Goal: Task Accomplishment & Management: Manage account settings

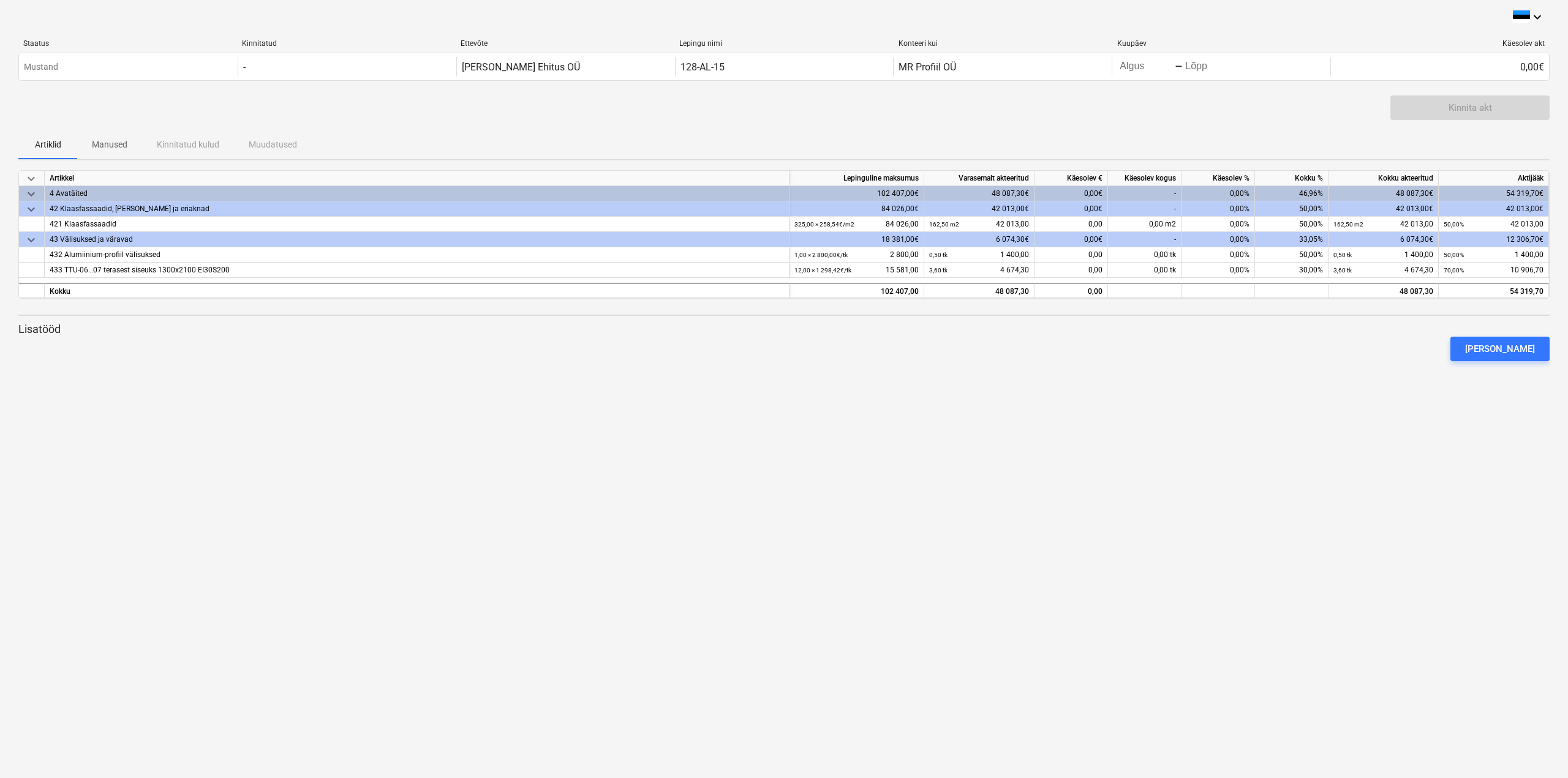
click at [1156, 193] on div "-" at bounding box center [1144, 193] width 74 height 15
click at [1170, 193] on div "-" at bounding box center [1144, 193] width 74 height 15
click at [1224, 191] on div "0,00%" at bounding box center [1218, 193] width 74 height 15
click at [1307, 196] on div "46,96%" at bounding box center [1291, 193] width 74 height 15
click at [1168, 194] on div "-" at bounding box center [1144, 193] width 74 height 15
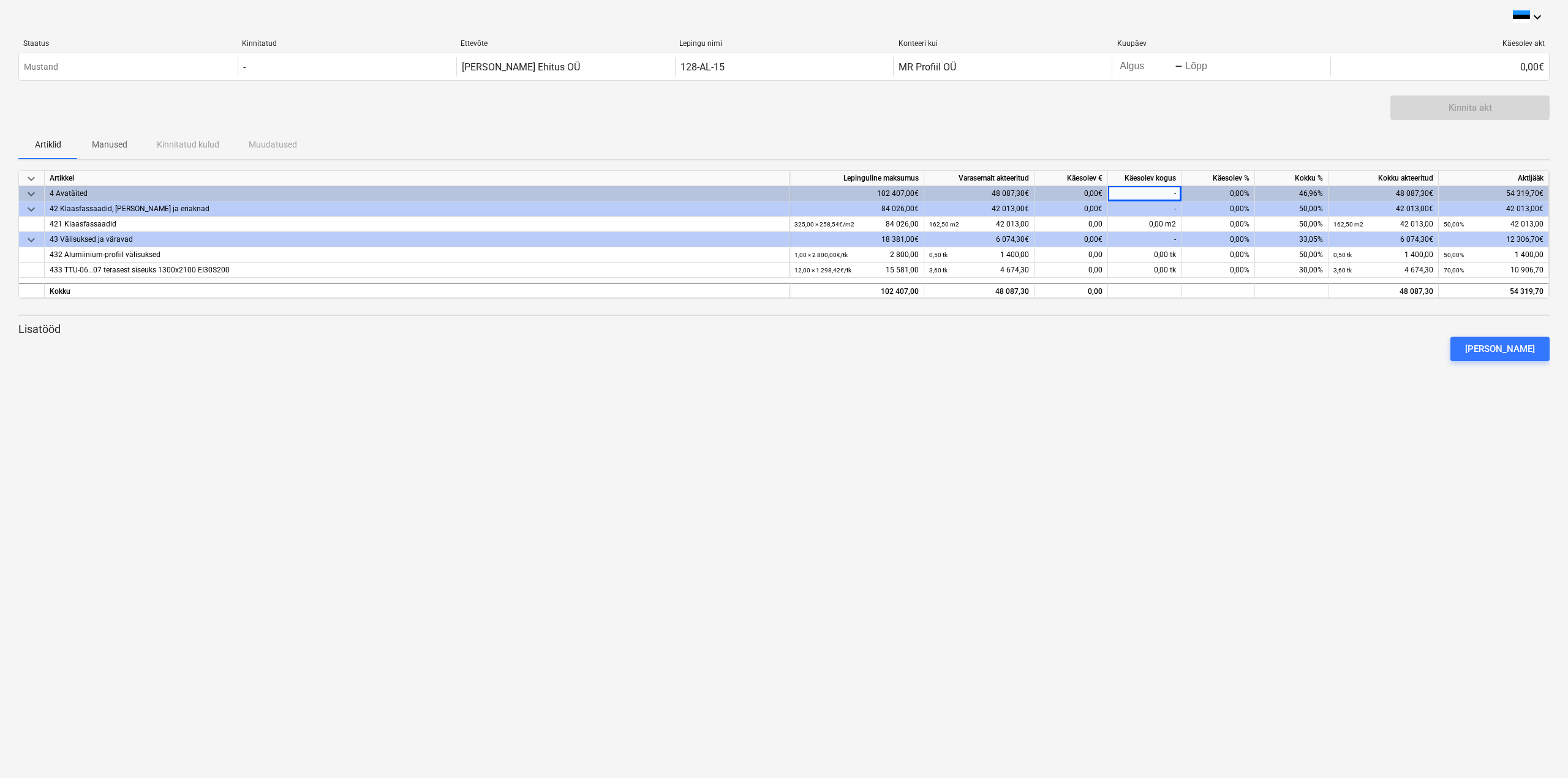
click at [1086, 190] on div "0,00€" at bounding box center [1071, 193] width 74 height 15
click at [1143, 363] on div at bounding box center [784, 365] width 1531 height 10
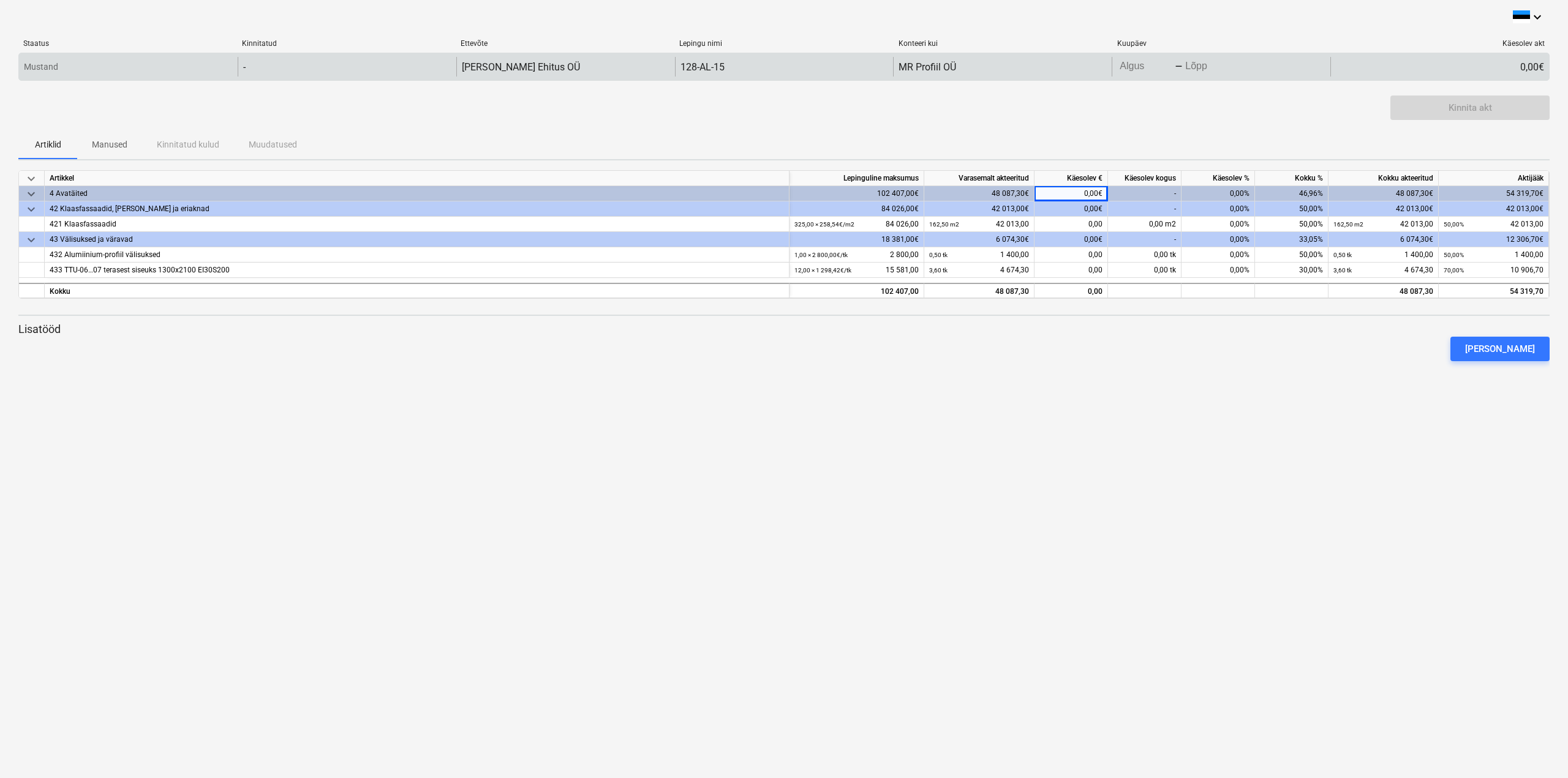
click at [1400, 63] on div "0,00€" at bounding box center [1439, 66] width 218 height 20
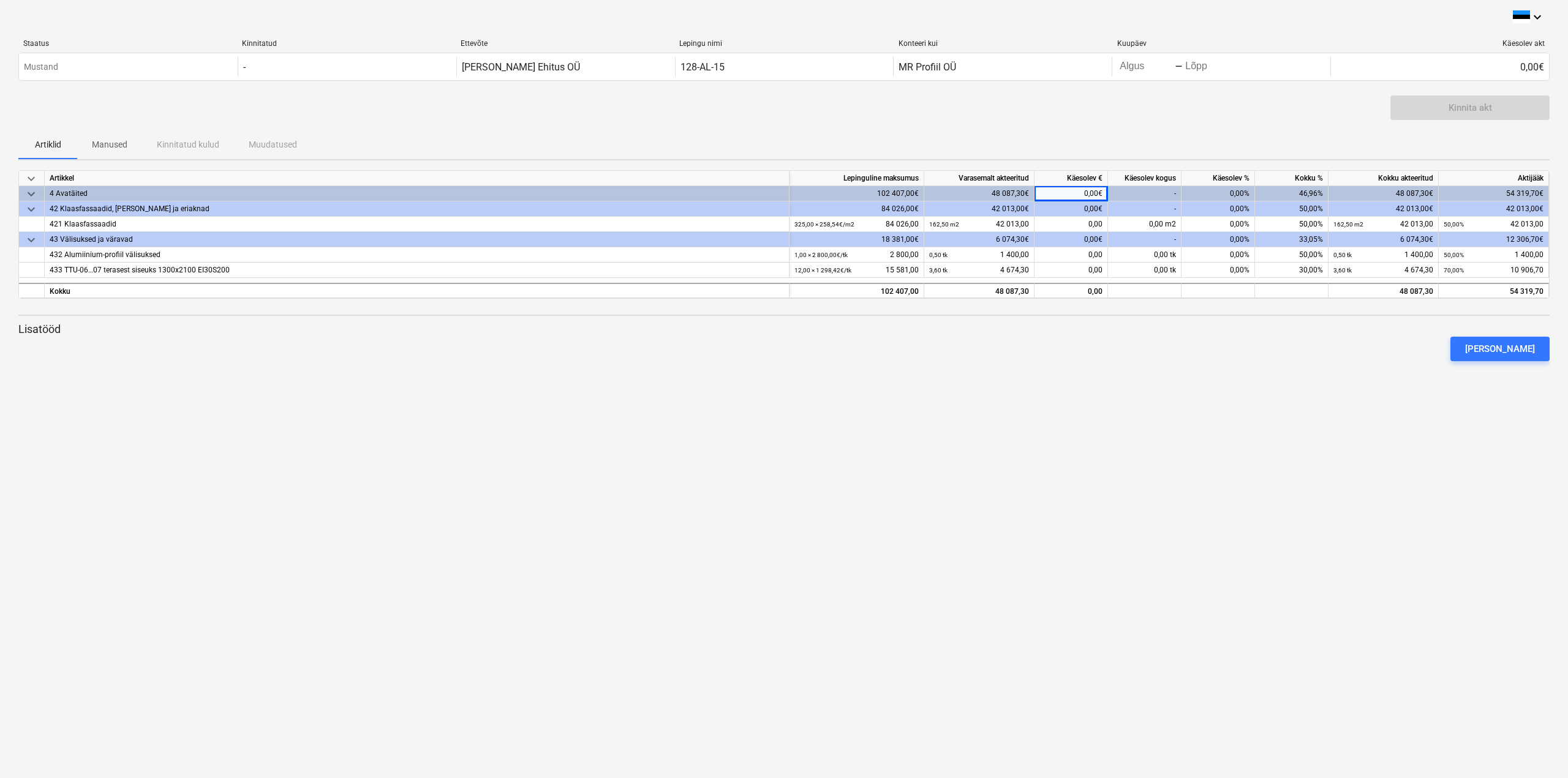
click at [1152, 185] on div "Käesolev kogus" at bounding box center [1144, 178] width 74 height 15
click at [1152, 190] on div "-" at bounding box center [1144, 193] width 74 height 15
click at [1086, 191] on div "0,00€" at bounding box center [1071, 193] width 74 height 15
click at [1086, 192] on div "0,00€" at bounding box center [1071, 193] width 74 height 15
click at [1086, 194] on div "0,00€" at bounding box center [1071, 193] width 74 height 15
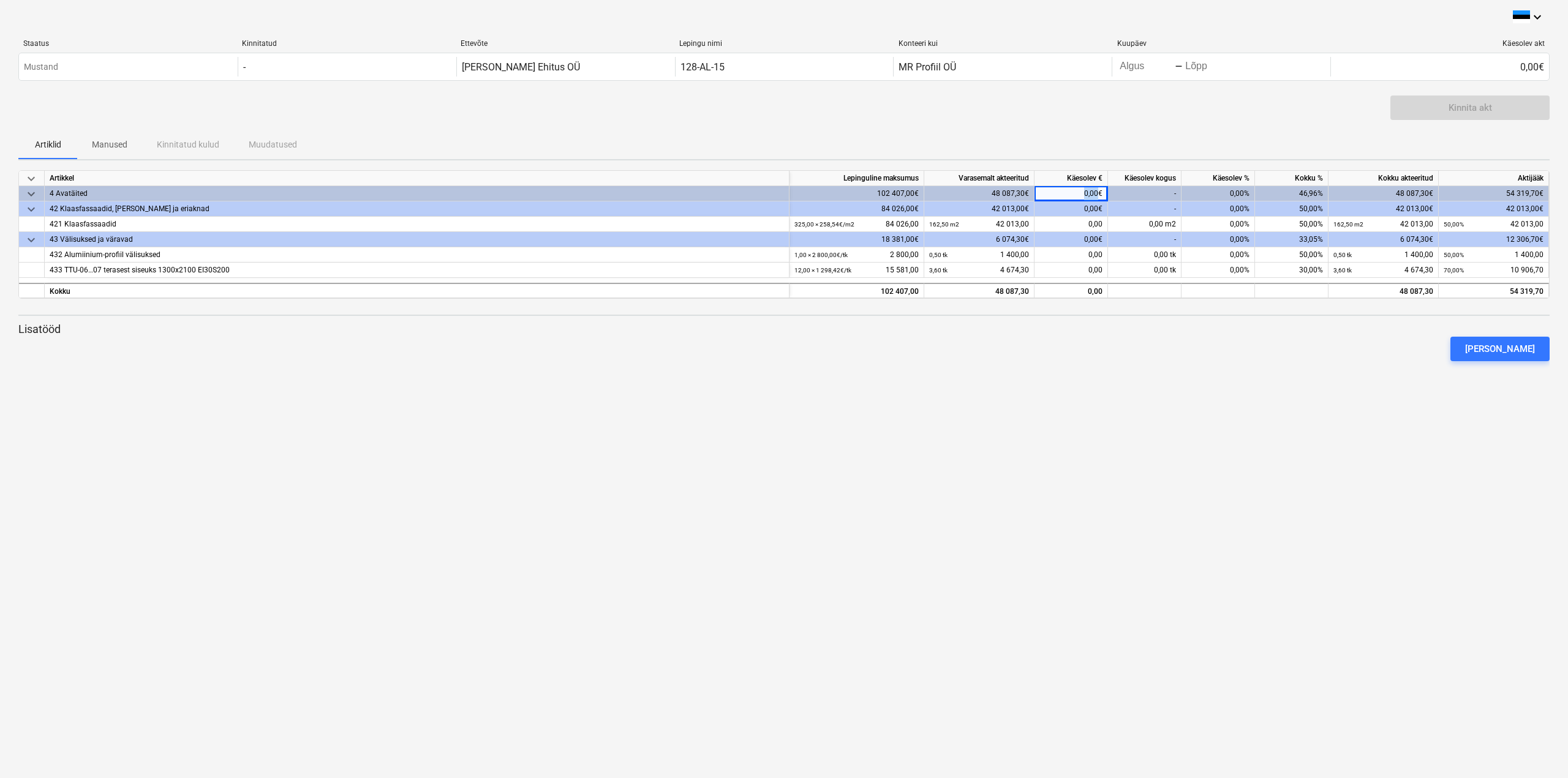
click at [1086, 194] on div "0,00€" at bounding box center [1071, 193] width 74 height 15
click at [1080, 224] on div "0,00" at bounding box center [1071, 224] width 74 height 15
click at [1147, 126] on div "Kinnita akt" at bounding box center [784, 113] width 1531 height 35
click at [1233, 221] on div "0,00%" at bounding box center [1218, 224] width 74 height 15
type input "30"
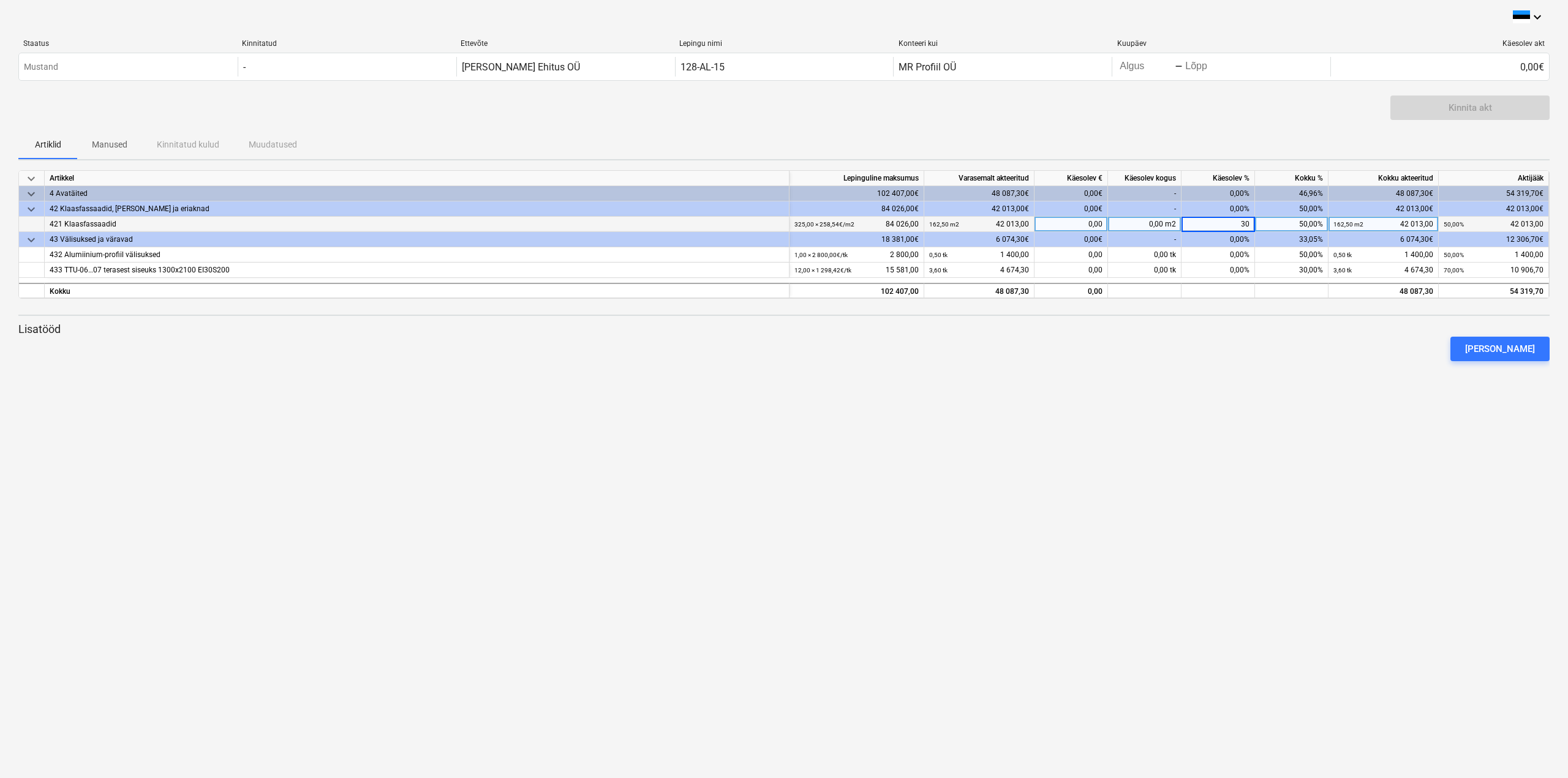
click at [1216, 124] on div "Kinnita akt" at bounding box center [784, 113] width 1531 height 35
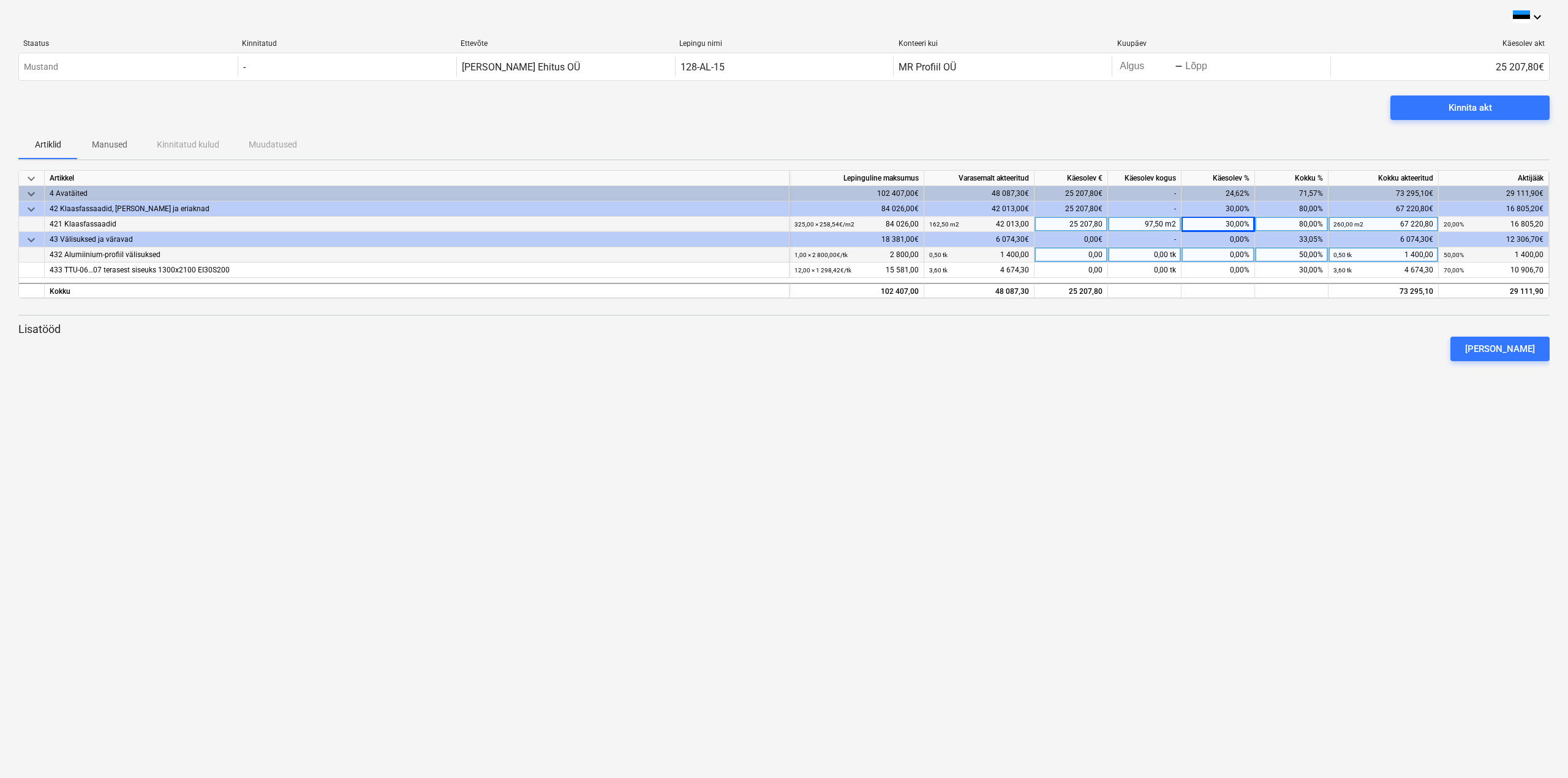
click at [1239, 251] on div "0,00%" at bounding box center [1218, 254] width 74 height 15
type input "30"
click at [1272, 108] on div "Kinnita akt" at bounding box center [784, 113] width 1531 height 35
click at [1233, 136] on div "Artiklid Manused Kinnitatud kulud Muudatused" at bounding box center [784, 145] width 1531 height 29
click at [1229, 135] on div "Artiklid Manused Kinnitatud kulud Muudatused" at bounding box center [784, 145] width 1531 height 29
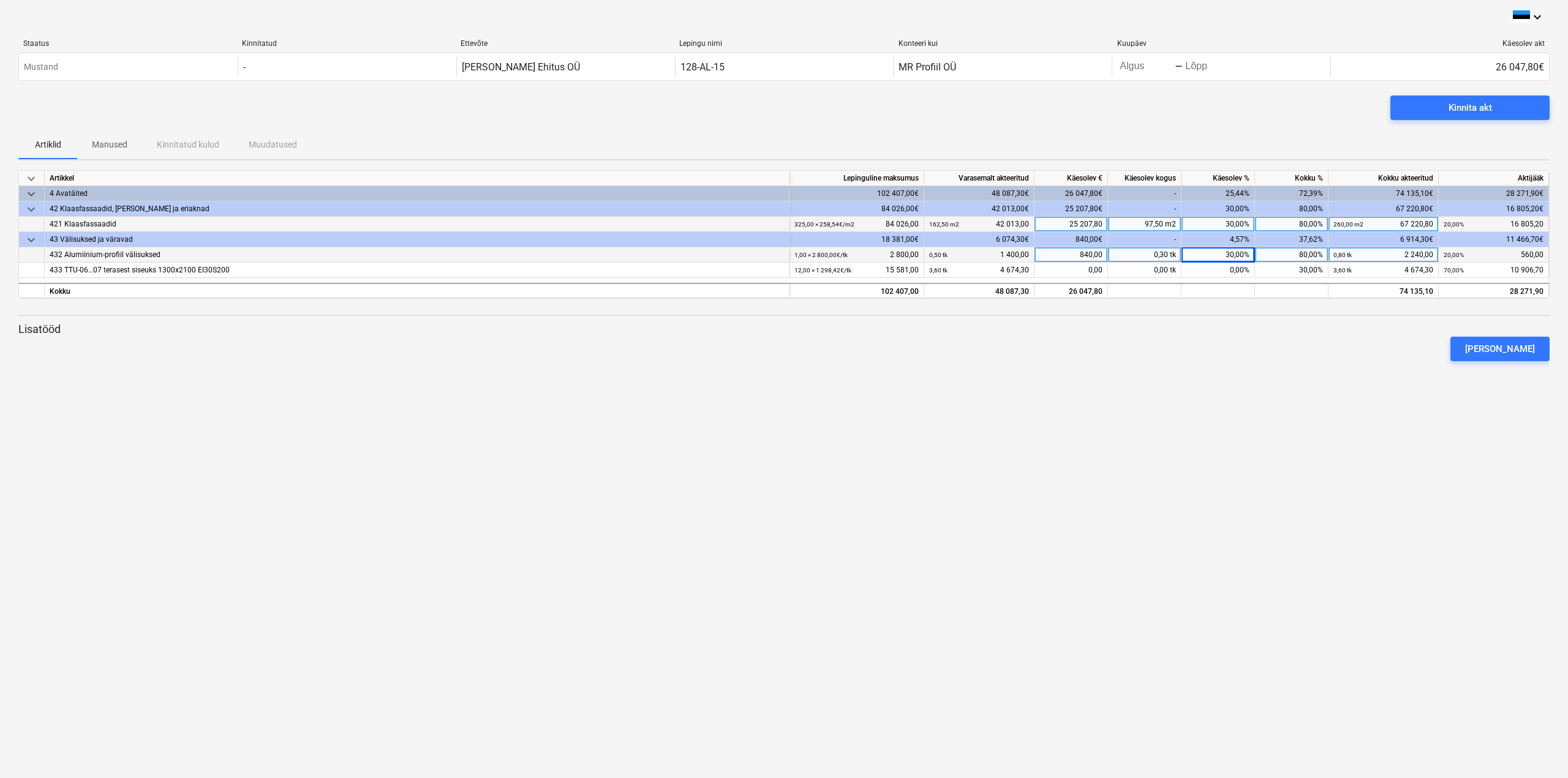
click at [1221, 240] on div "4,57%" at bounding box center [1218, 240] width 74 height 15
click at [1258, 149] on div "Artiklid Manused Kinnitatud kulud Muudatused" at bounding box center [784, 145] width 1531 height 29
click at [1241, 238] on div "4,57%" at bounding box center [1218, 240] width 74 height 15
click at [1206, 583] on div "keyboard_arrow_down Staatus Kinnitatud Ettevõte Lepingu nimi Konteeri kui Kuupä…" at bounding box center [784, 389] width 1568 height 778
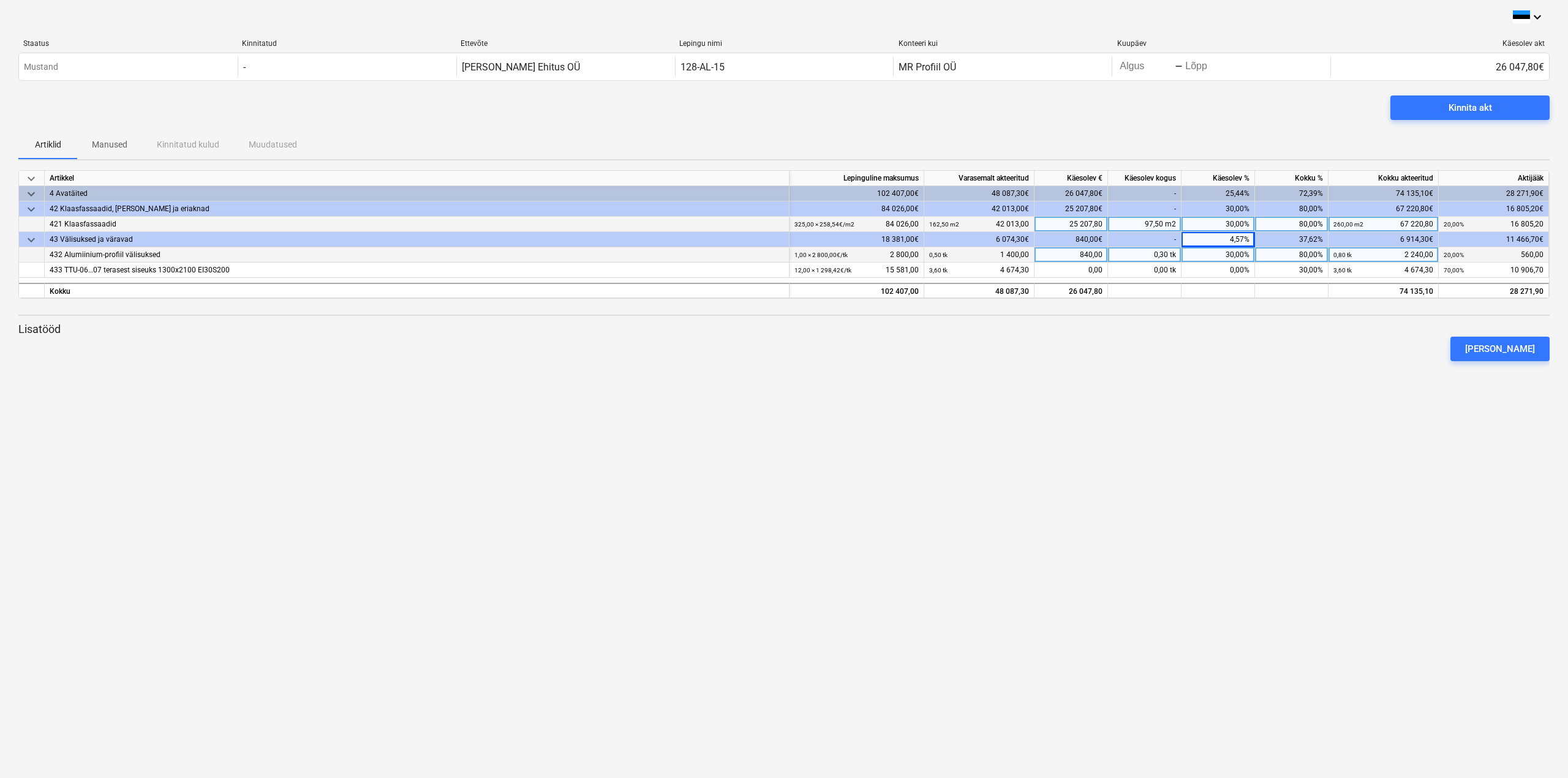
click at [1079, 514] on div "keyboard_arrow_down Staatus Kinnitatud Ettevõte Lepingu nimi Konteeri kui Kuupä…" at bounding box center [784, 389] width 1568 height 778
click at [1246, 254] on div "30,00%" at bounding box center [1218, 254] width 74 height 15
click at [1239, 271] on div "0,00%" at bounding box center [1218, 270] width 74 height 15
click at [1235, 220] on div "30,00%" at bounding box center [1218, 224] width 74 height 15
click at [1235, 338] on div "[PERSON_NAME]" at bounding box center [783, 349] width 1541 height 35
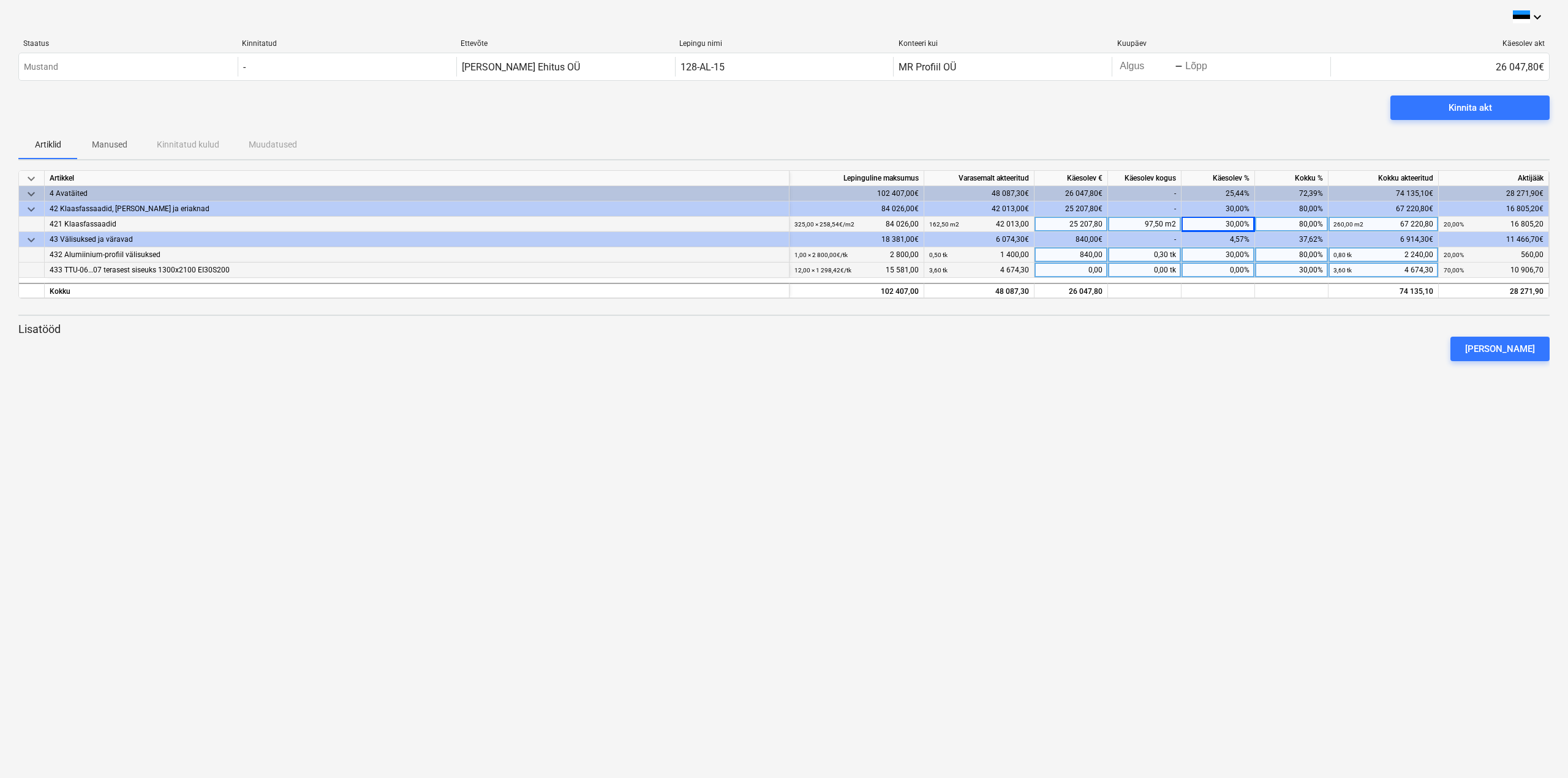
click at [1216, 388] on div "keyboard_arrow_down Staatus Kinnitatud Ettevõte Lepingu nimi Konteeri kui Kuupä…" at bounding box center [784, 389] width 1568 height 778
click at [1048, 426] on div "keyboard_arrow_down Staatus Kinnitatud Ettevõte Lepingu nimi Konteeri kui Kuupä…" at bounding box center [784, 389] width 1568 height 778
click at [1443, 101] on span "Kinnita akt" at bounding box center [1469, 108] width 130 height 16
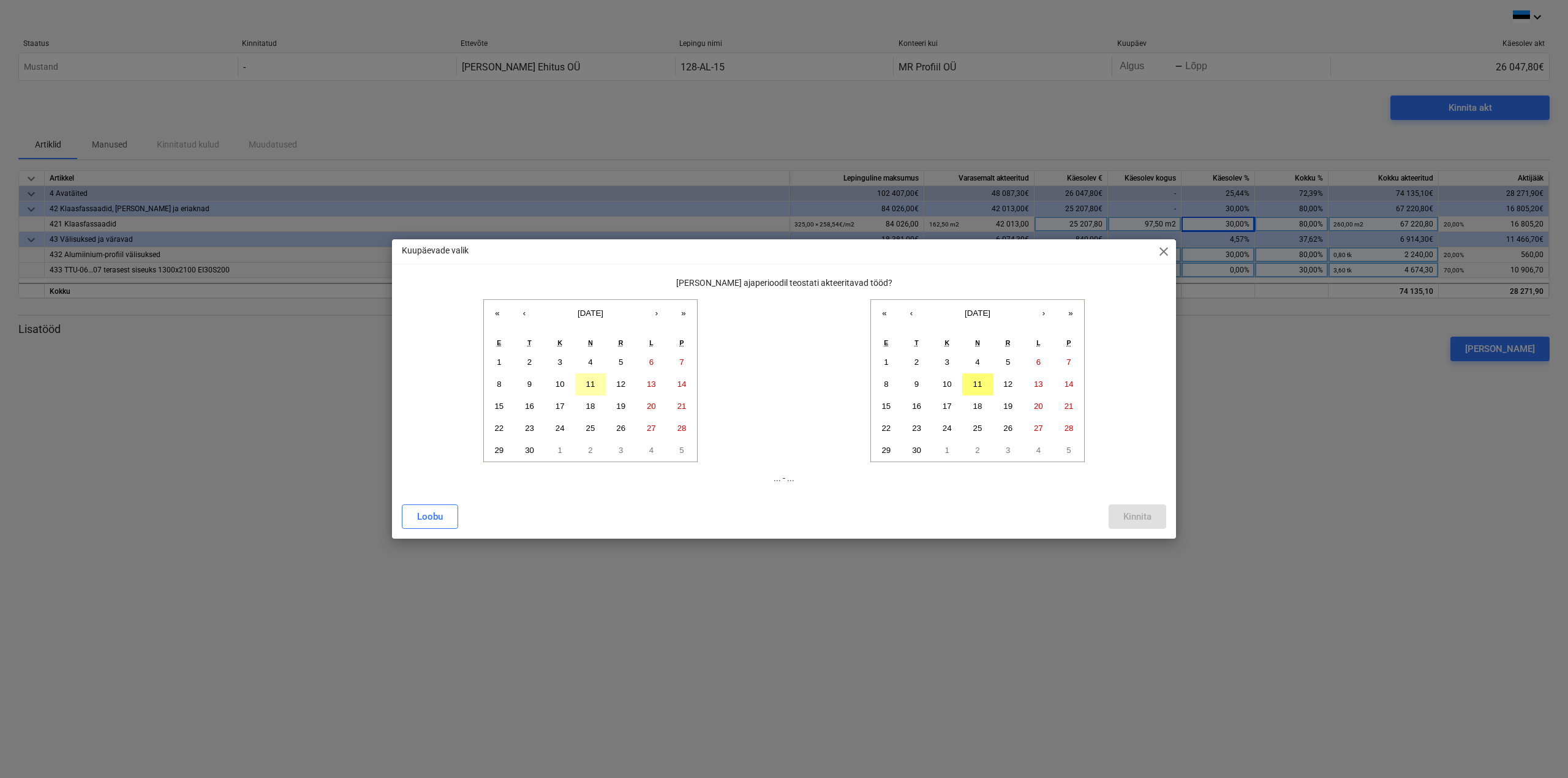
click at [587, 382] on abbr "11" at bounding box center [591, 384] width 9 height 9
click at [984, 379] on button "11" at bounding box center [977, 385] width 31 height 22
click at [1136, 513] on div "Kinnita" at bounding box center [1137, 517] width 28 height 16
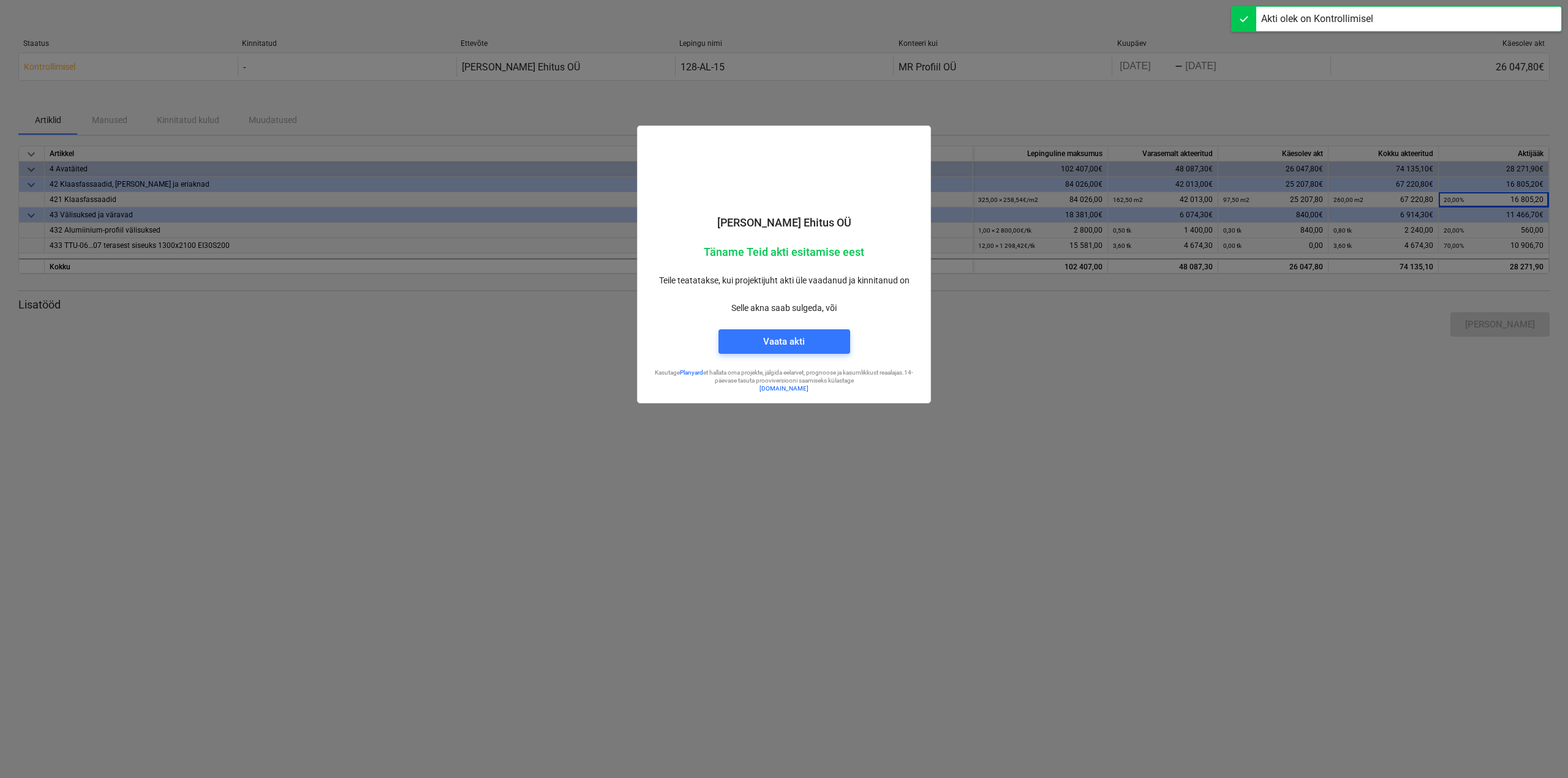
click at [1150, 384] on div at bounding box center [784, 389] width 1568 height 778
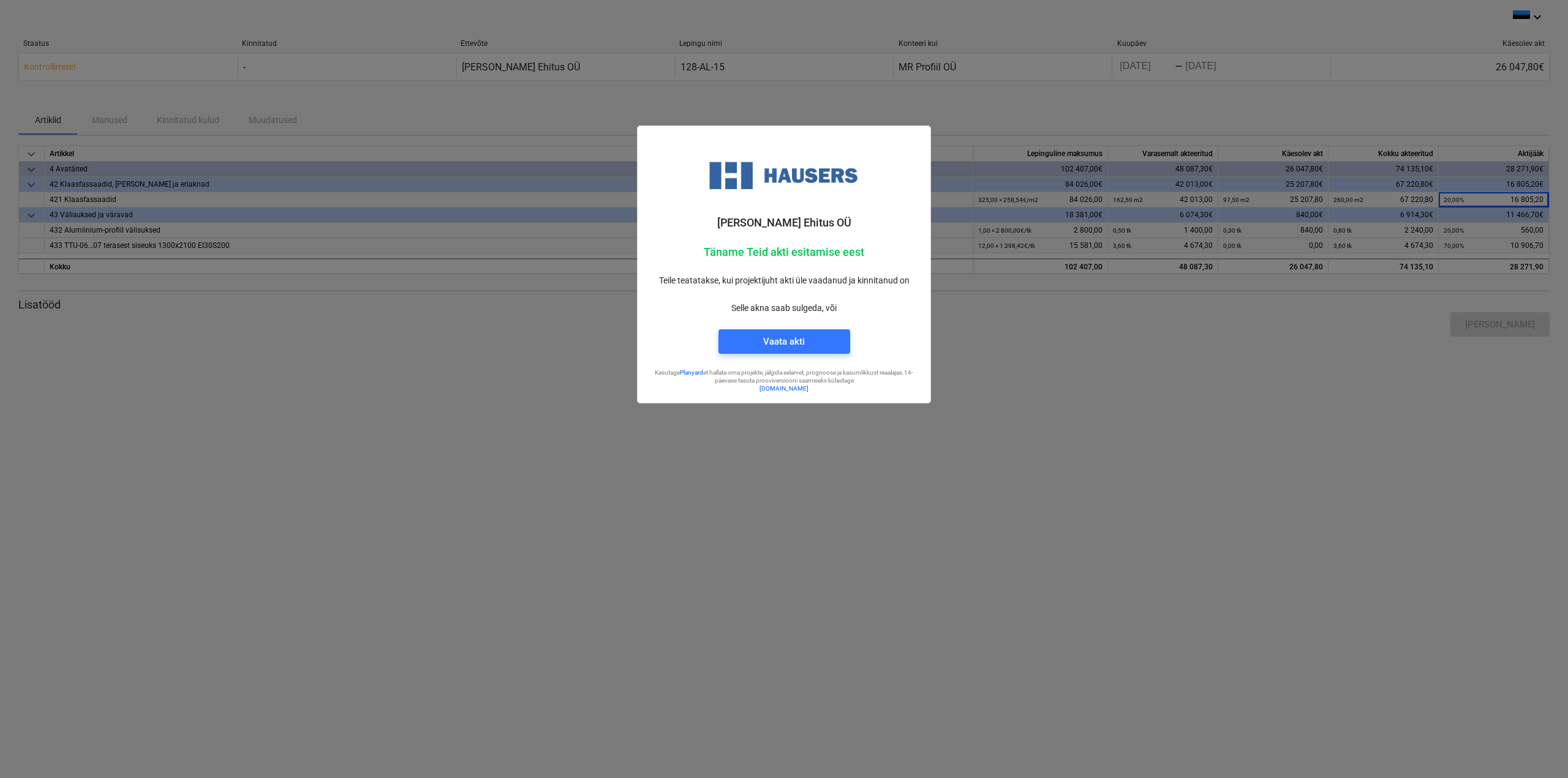
click at [1090, 304] on div at bounding box center [784, 389] width 1568 height 778
click at [1219, 51] on div at bounding box center [784, 389] width 1568 height 778
